Goal: Book appointment/travel/reservation

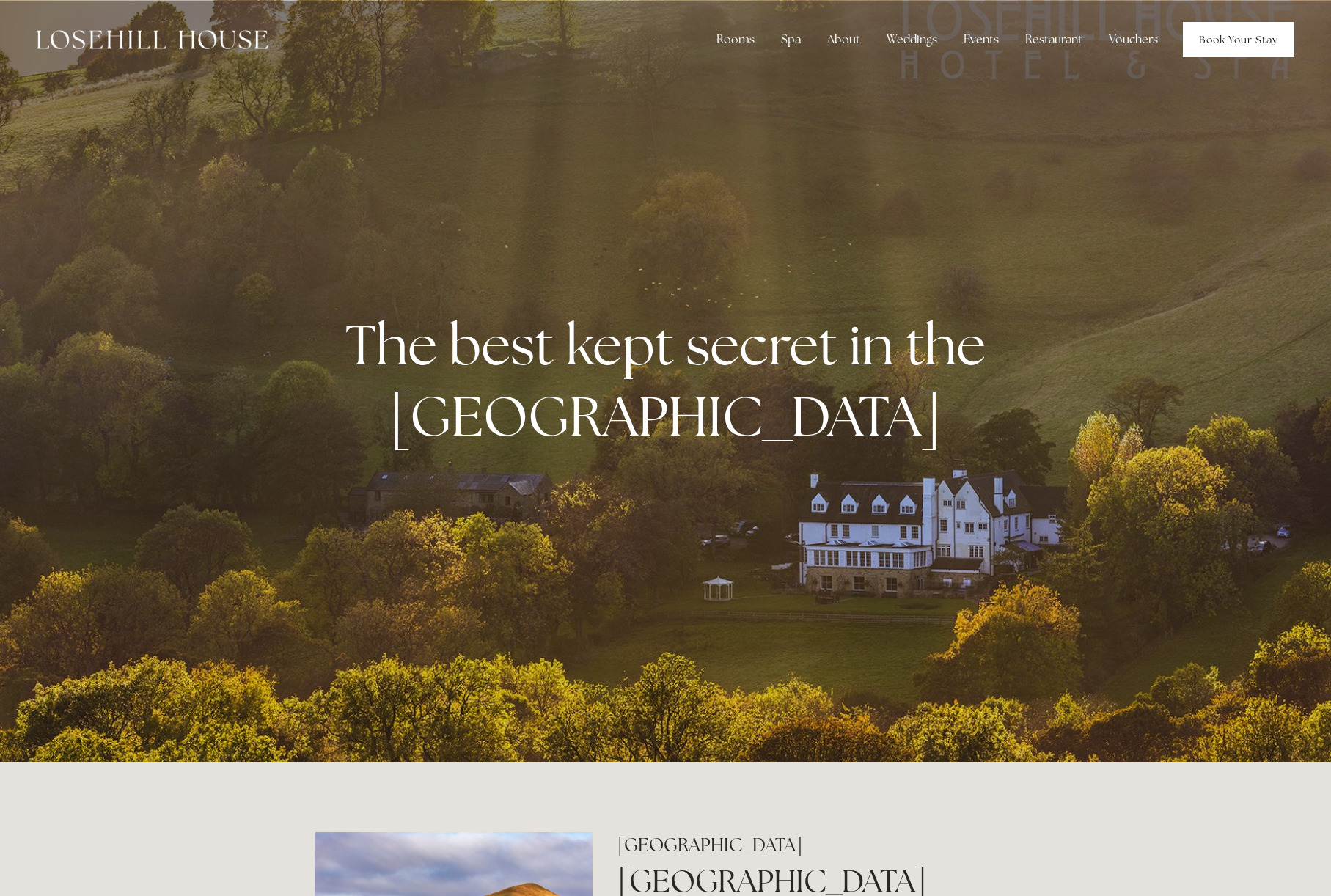
click at [1228, 45] on link "Book Your Stay" at bounding box center [1239, 39] width 112 height 35
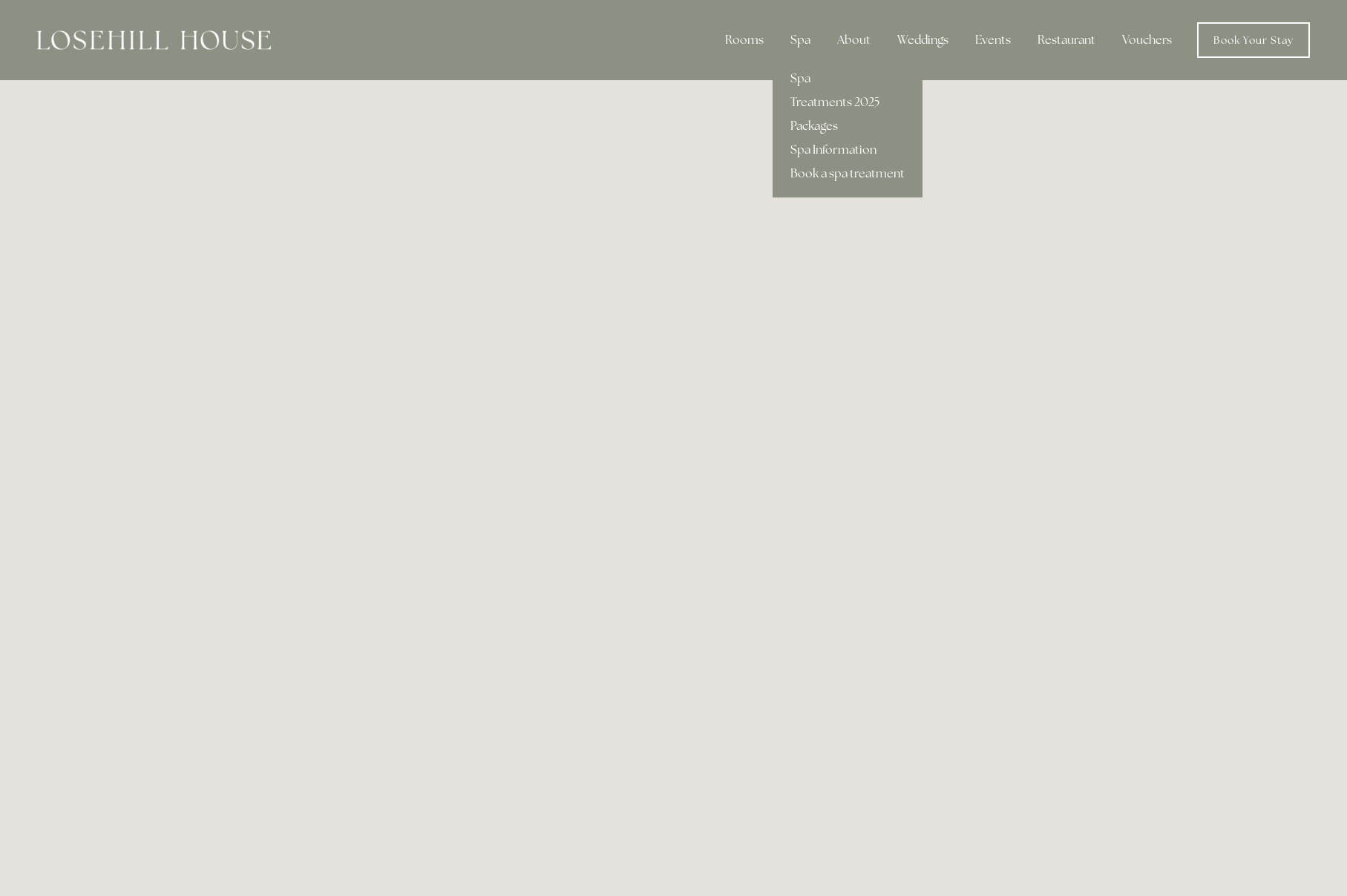
click at [809, 131] on link "Packages" at bounding box center [848, 126] width 150 height 24
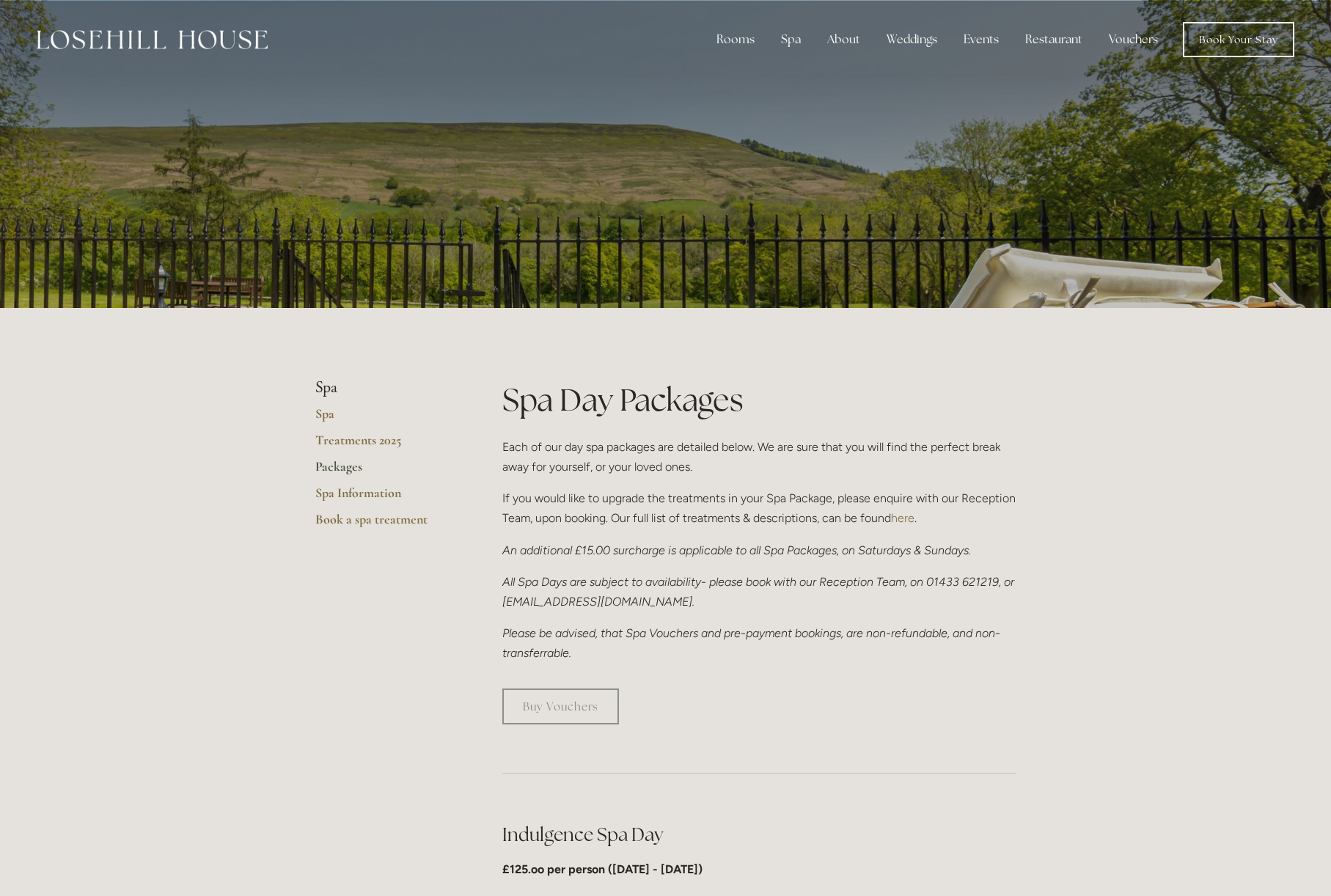
click at [335, 470] on link "Packages" at bounding box center [386, 471] width 140 height 26
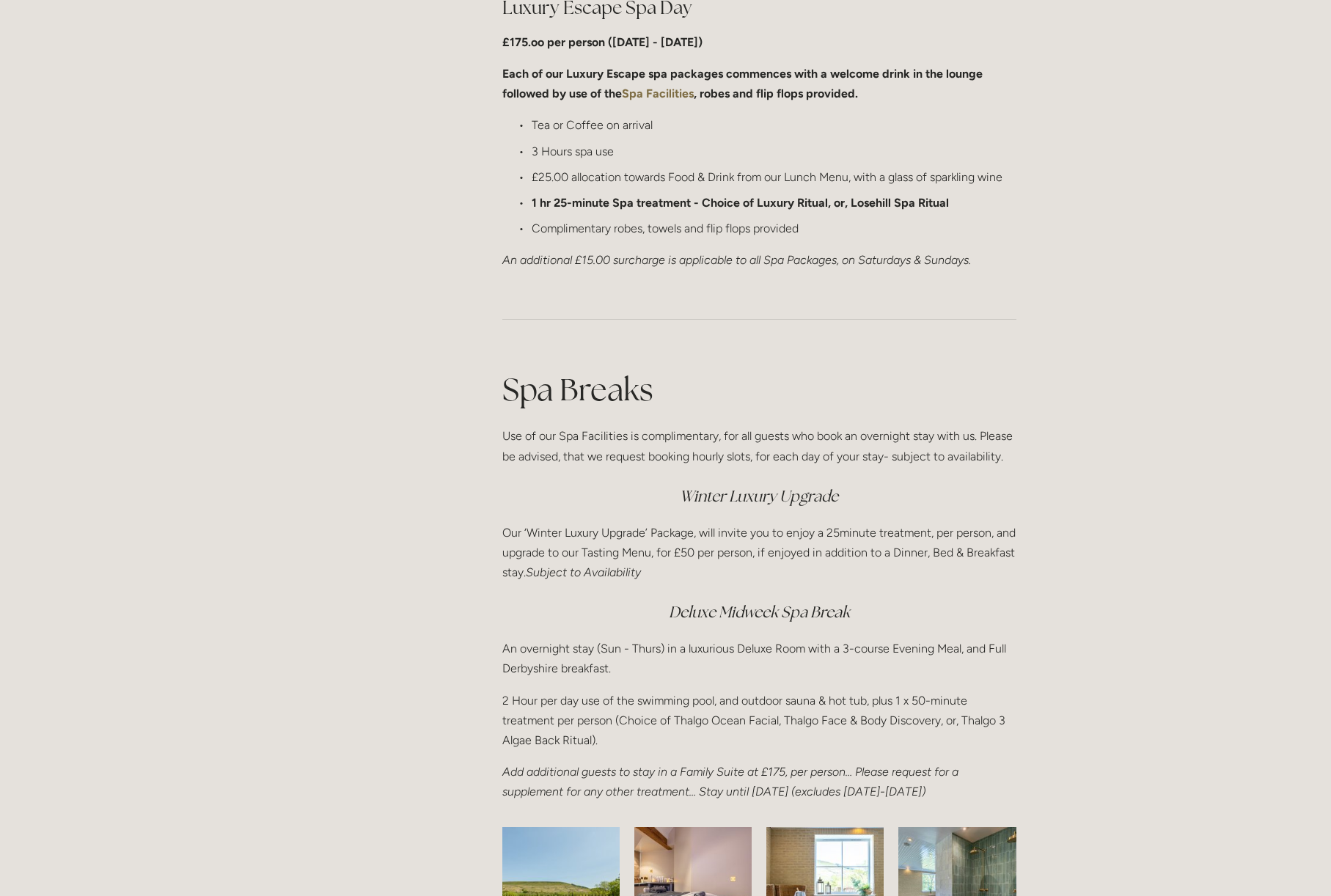
scroll to position [1173, 0]
